Goal: Transaction & Acquisition: Purchase product/service

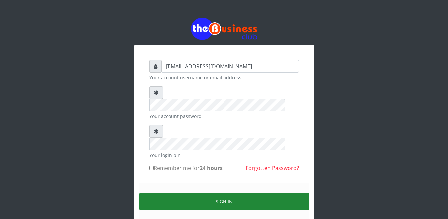
click at [186, 193] on button "Sign in" at bounding box center [223, 201] width 169 height 17
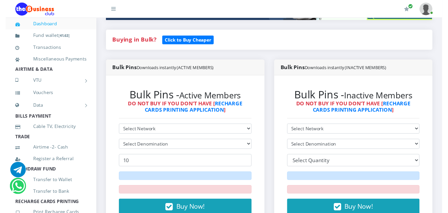
scroll to position [133, 0]
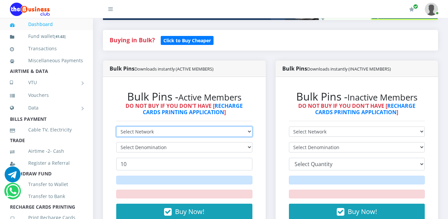
click at [242, 126] on select "Select Network MTN Globacom 9Mobile Airtel" at bounding box center [184, 131] width 136 height 10
click at [116, 126] on select "Select Network MTN Globacom 9Mobile Airtel" at bounding box center [184, 131] width 136 height 10
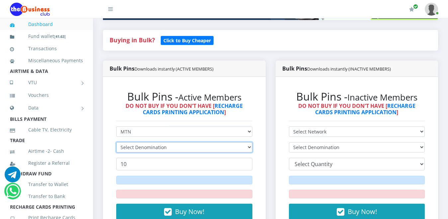
click at [237, 142] on select "Select Denomination" at bounding box center [184, 147] width 136 height 10
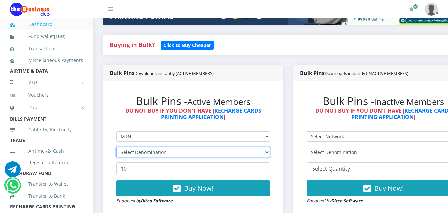
scroll to position [0, 0]
click at [230, 147] on select "Select Denomination" at bounding box center [193, 152] width 154 height 10
click at [227, 147] on select "Select Denomination" at bounding box center [193, 152] width 154 height 10
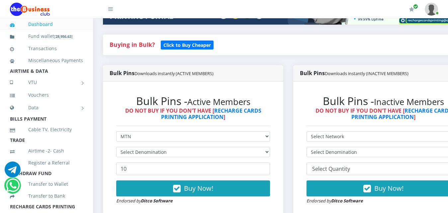
click at [283, 144] on div "Bulk Pins - Active Members DO NOT BUY IF YOU DON'T HAVE [ RECHARGE CARDS PRINTI…" at bounding box center [193, 149] width 180 height 136
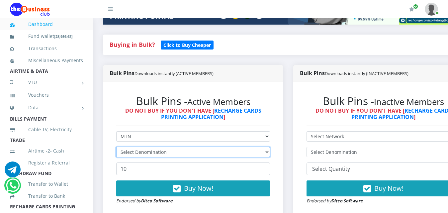
click at [270, 147] on select "Select Denomination" at bounding box center [193, 152] width 154 height 10
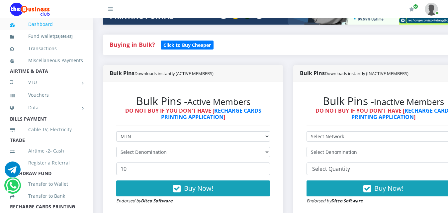
click at [277, 147] on div "Bulk Pins - Active Members DO NOT BUY IF YOU DON'T HAVE [ RECHARGE CARDS PRINTI…" at bounding box center [193, 149] width 167 height 123
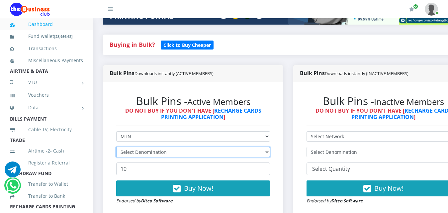
click at [269, 147] on select "Select Denomination" at bounding box center [193, 152] width 154 height 10
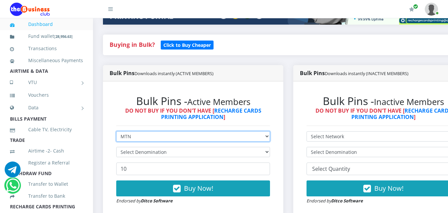
click at [244, 131] on select "Select Network MTN Globacom 9Mobile Airtel" at bounding box center [193, 136] width 154 height 10
click at [116, 131] on select "Select Network MTN Globacom 9Mobile Airtel" at bounding box center [193, 136] width 154 height 10
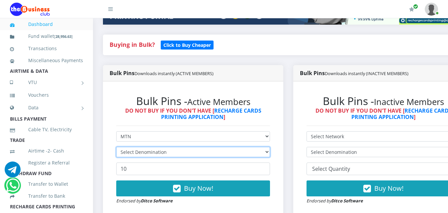
click at [241, 147] on select "Select Denomination" at bounding box center [193, 152] width 154 height 10
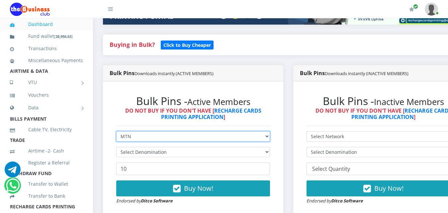
click at [241, 131] on select "Select Network MTN Globacom 9Mobile Airtel" at bounding box center [193, 136] width 154 height 10
click at [116, 131] on select "Select Network MTN Globacom 9Mobile Airtel" at bounding box center [193, 136] width 154 height 10
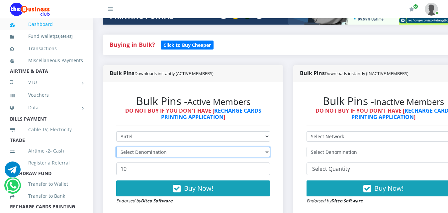
click at [236, 147] on select "Select Denomination" at bounding box center [193, 152] width 154 height 10
click at [122, 148] on select "Select Denomination" at bounding box center [193, 152] width 154 height 10
click at [116, 147] on select "Select Denomination" at bounding box center [193, 152] width 154 height 10
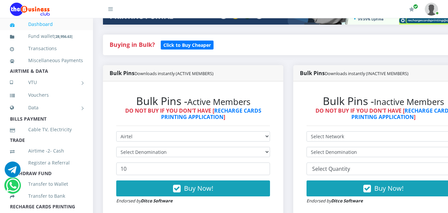
click at [109, 145] on div "Bulk Pins - Active Members DO NOT BUY IF YOU DON'T HAVE [ RECHARGE CARDS PRINTI…" at bounding box center [193, 149] width 180 height 136
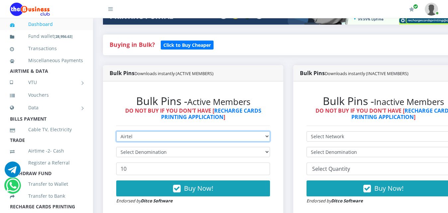
click at [140, 131] on select "Select Network MTN Globacom 9Mobile Airtel" at bounding box center [193, 136] width 154 height 10
select select "MTN"
click at [116, 131] on select "Select Network MTN Globacom 9Mobile Airtel" at bounding box center [193, 136] width 154 height 10
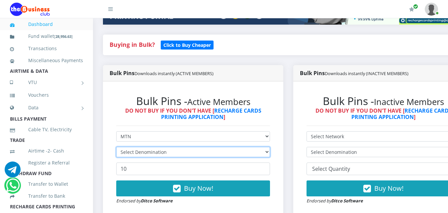
click at [140, 147] on select "Select Denomination" at bounding box center [193, 152] width 154 height 10
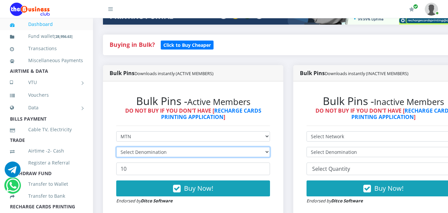
click at [246, 147] on select "Select Denomination" at bounding box center [193, 152] width 154 height 10
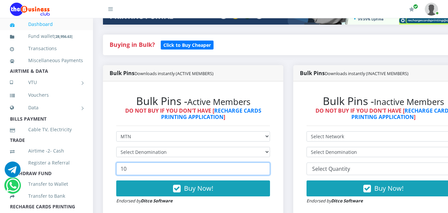
click at [244, 162] on input "10" at bounding box center [193, 168] width 154 height 13
type input "100"
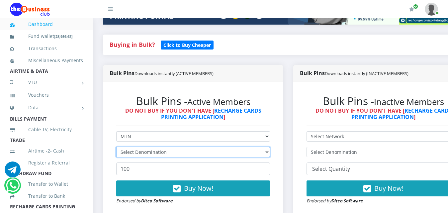
click at [239, 147] on select "Select Denomination" at bounding box center [193, 152] width 154 height 10
click at [131, 149] on select "Select Denomination" at bounding box center [193, 152] width 154 height 10
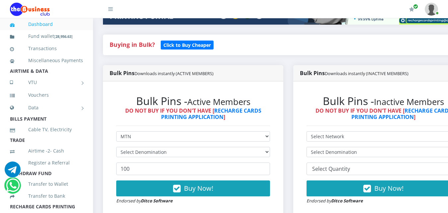
click at [109, 139] on div "Bulk Pins - Active Members DO NOT BUY IF YOU DON'T HAVE [ RECHARGE CARDS PRINTI…" at bounding box center [193, 149] width 180 height 136
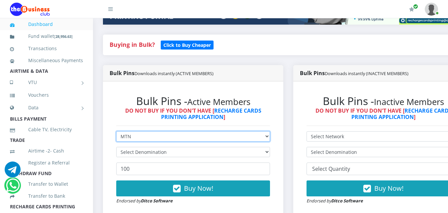
click at [125, 131] on select "Select Network MTN Globacom 9Mobile Airtel" at bounding box center [193, 136] width 154 height 10
click at [116, 131] on select "Select Network MTN Globacom 9Mobile Airtel" at bounding box center [193, 136] width 154 height 10
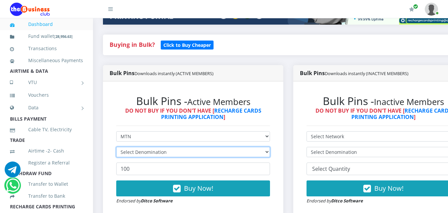
click at [125, 147] on select "Select Denomination" at bounding box center [193, 152] width 154 height 10
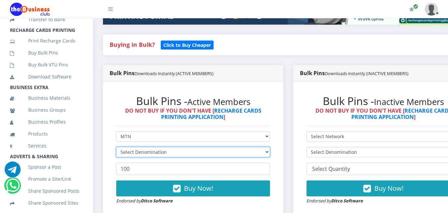
scroll to position [186, 0]
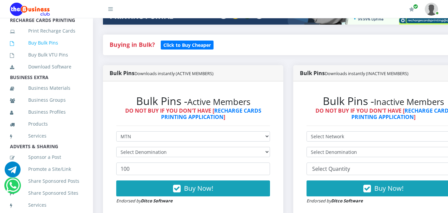
click at [52, 50] on link "Buy Bulk Pins" at bounding box center [46, 42] width 73 height 15
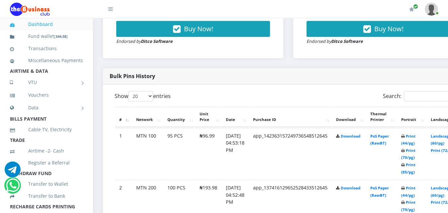
scroll to position [306, 0]
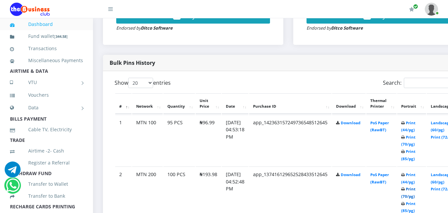
click at [415, 186] on link "Print (70/pg)" at bounding box center [408, 192] width 14 height 12
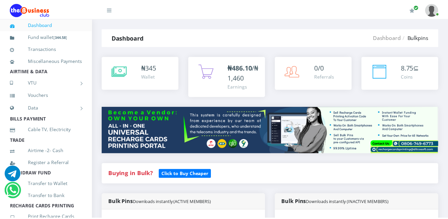
scroll to position [299, 0]
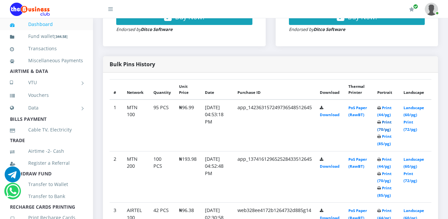
click at [389, 119] on link "Print (70/pg)" at bounding box center [384, 125] width 14 height 12
